Goal: Information Seeking & Learning: Learn about a topic

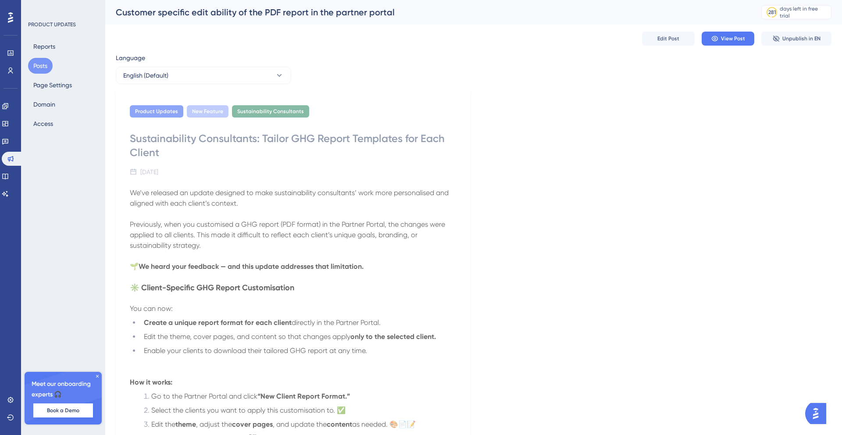
click at [48, 68] on button "Posts" at bounding box center [40, 66] width 25 height 16
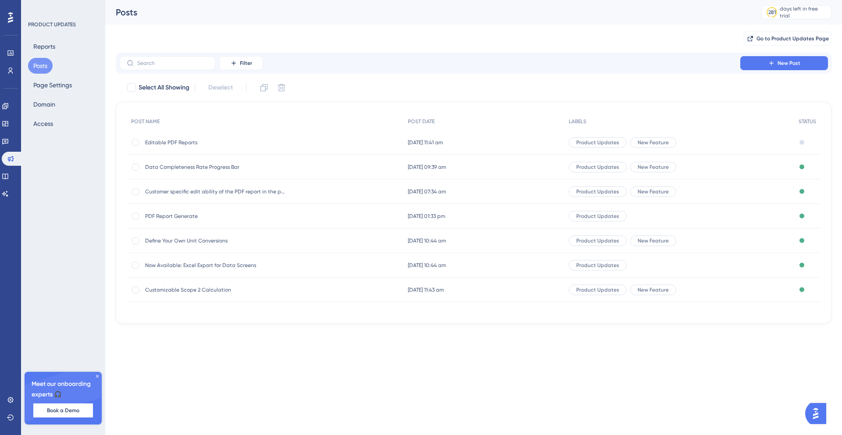
click at [173, 143] on span "Editable PDF Reports" at bounding box center [215, 142] width 140 height 7
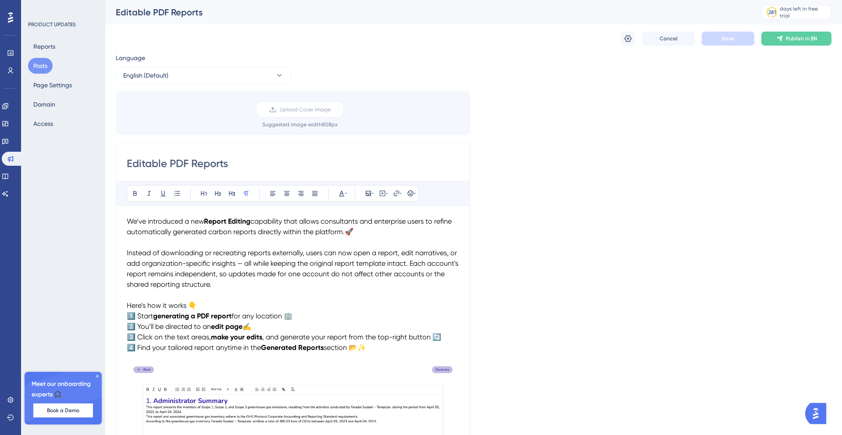
click at [43, 65] on button "Posts" at bounding box center [40, 66] width 25 height 16
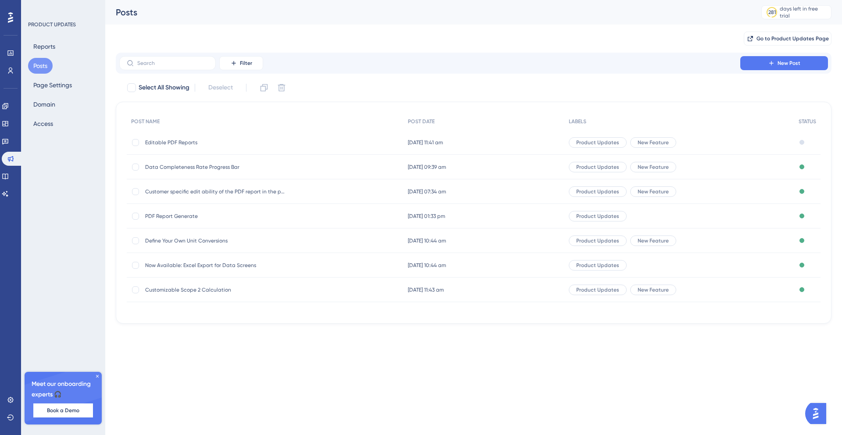
click at [97, 376] on icon at bounding box center [97, 376] width 3 height 3
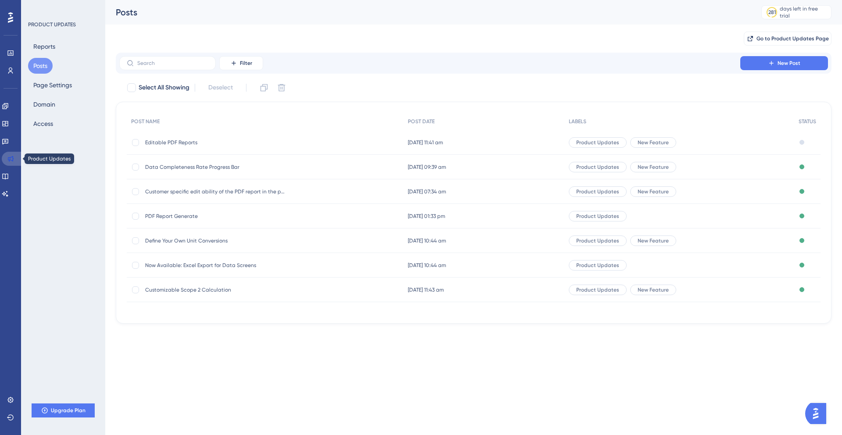
click at [14, 158] on icon at bounding box center [10, 158] width 7 height 7
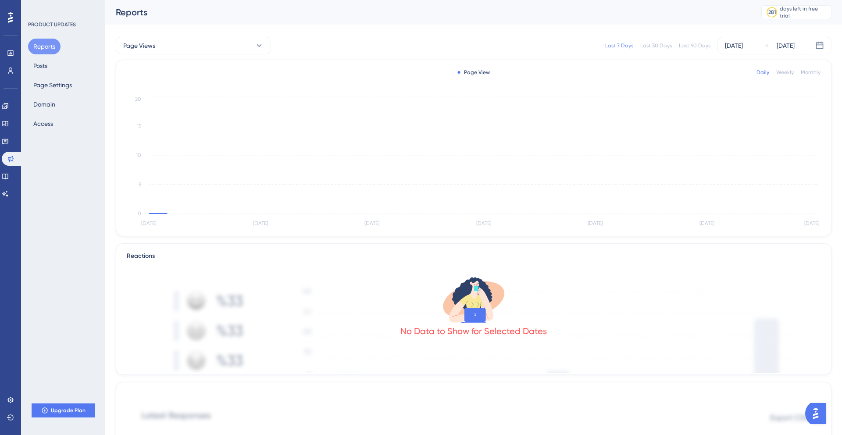
click at [43, 46] on button "Reports" at bounding box center [44, 47] width 32 height 16
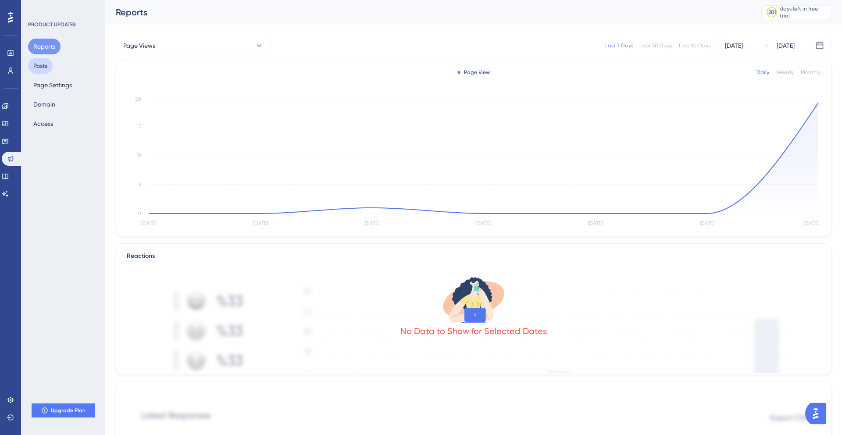
click at [43, 67] on button "Posts" at bounding box center [40, 66] width 25 height 16
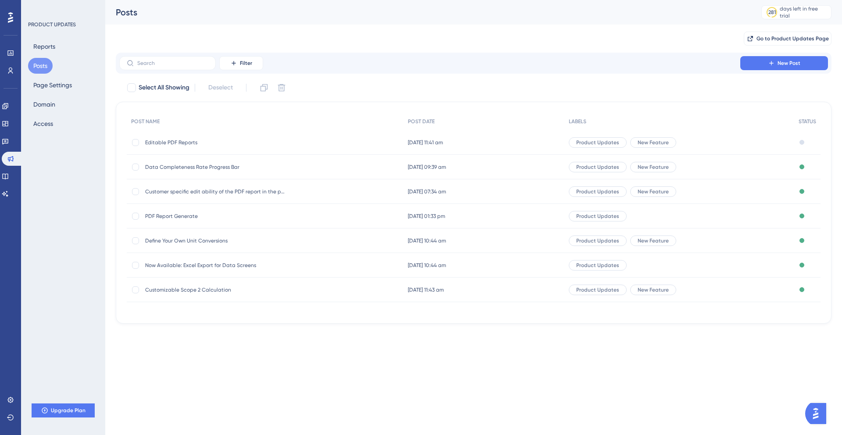
click at [509, 3] on div "Posts 281 days left in free trial Click to see upgrade options" at bounding box center [473, 12] width 736 height 25
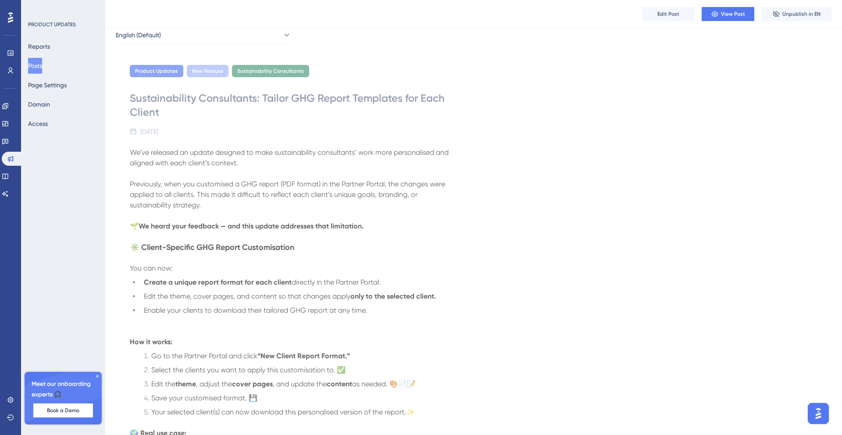
scroll to position [23, 0]
